Goal: Navigation & Orientation: Find specific page/section

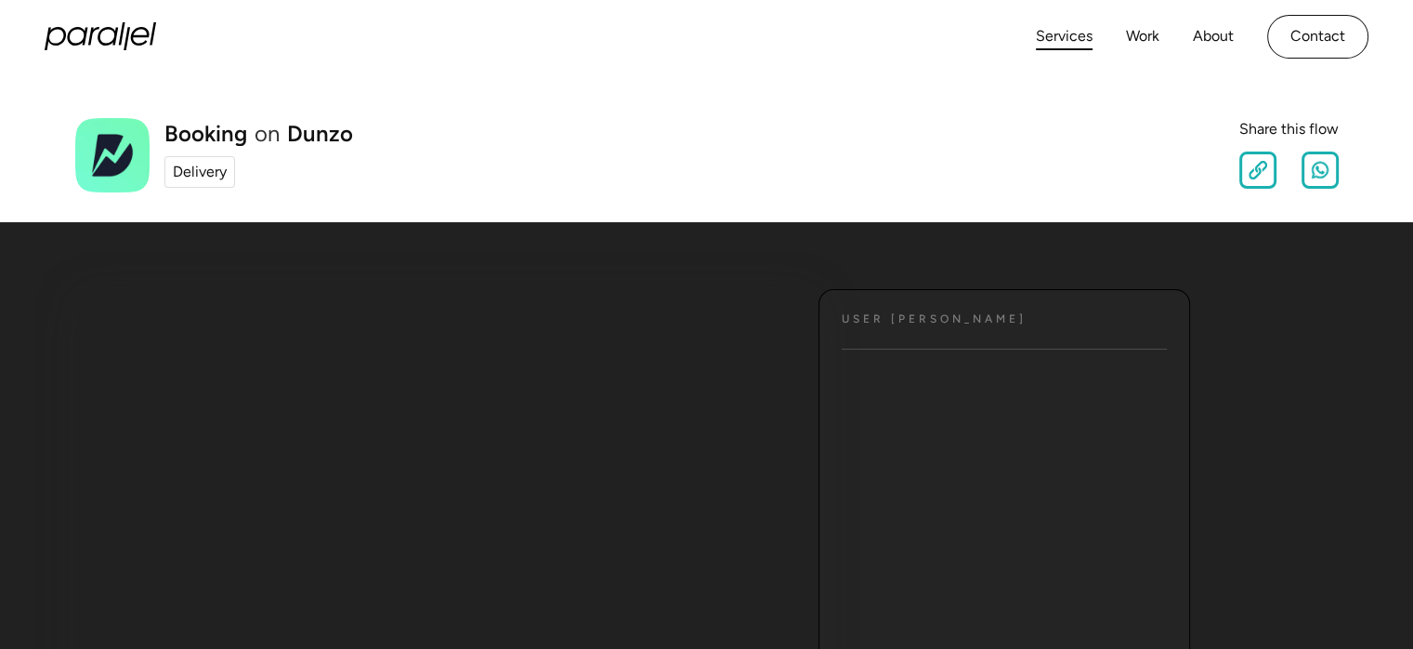
click at [1044, 37] on link "Services" at bounding box center [1064, 36] width 57 height 27
